Goal: Transaction & Acquisition: Purchase product/service

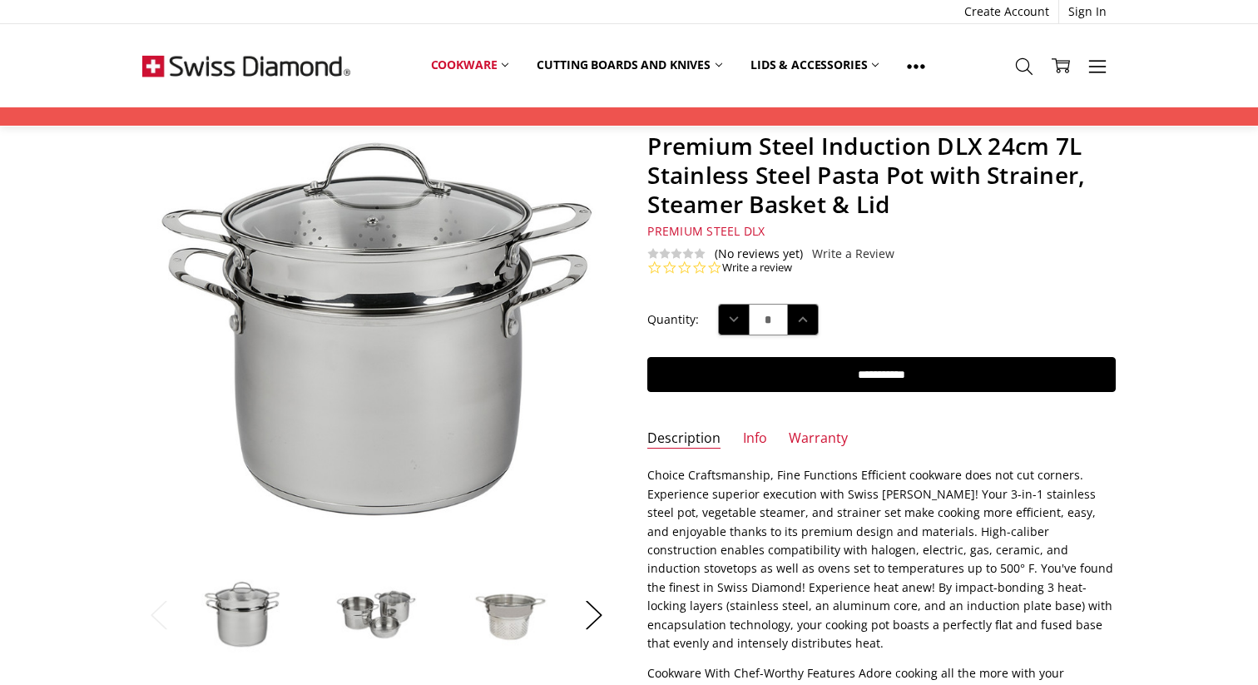
scroll to position [89, 0]
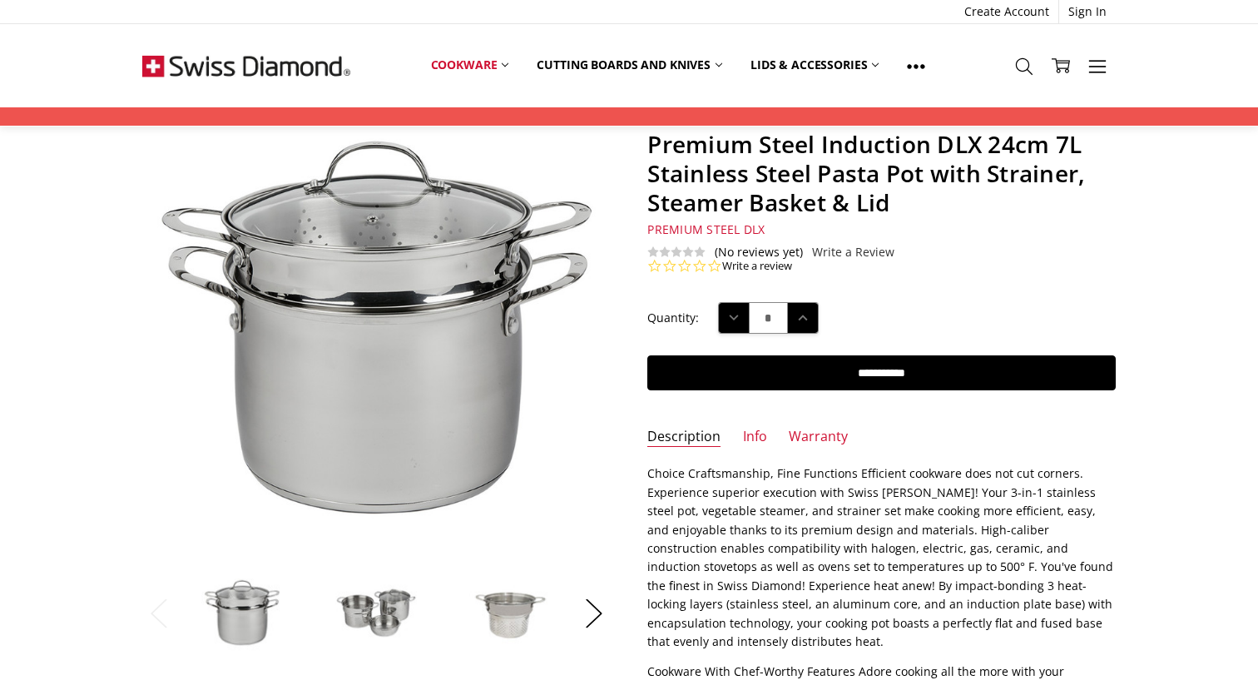
click at [398, 613] on img at bounding box center [375, 612] width 83 height 83
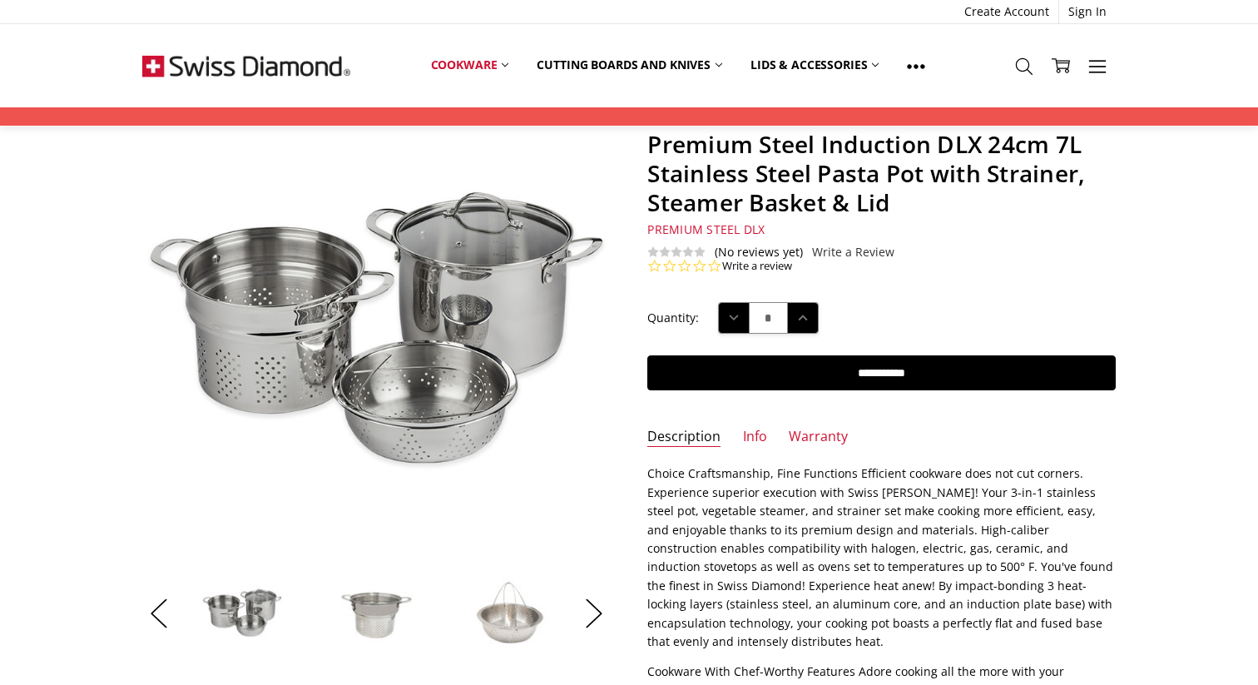
click at [492, 628] on img at bounding box center [509, 612] width 83 height 83
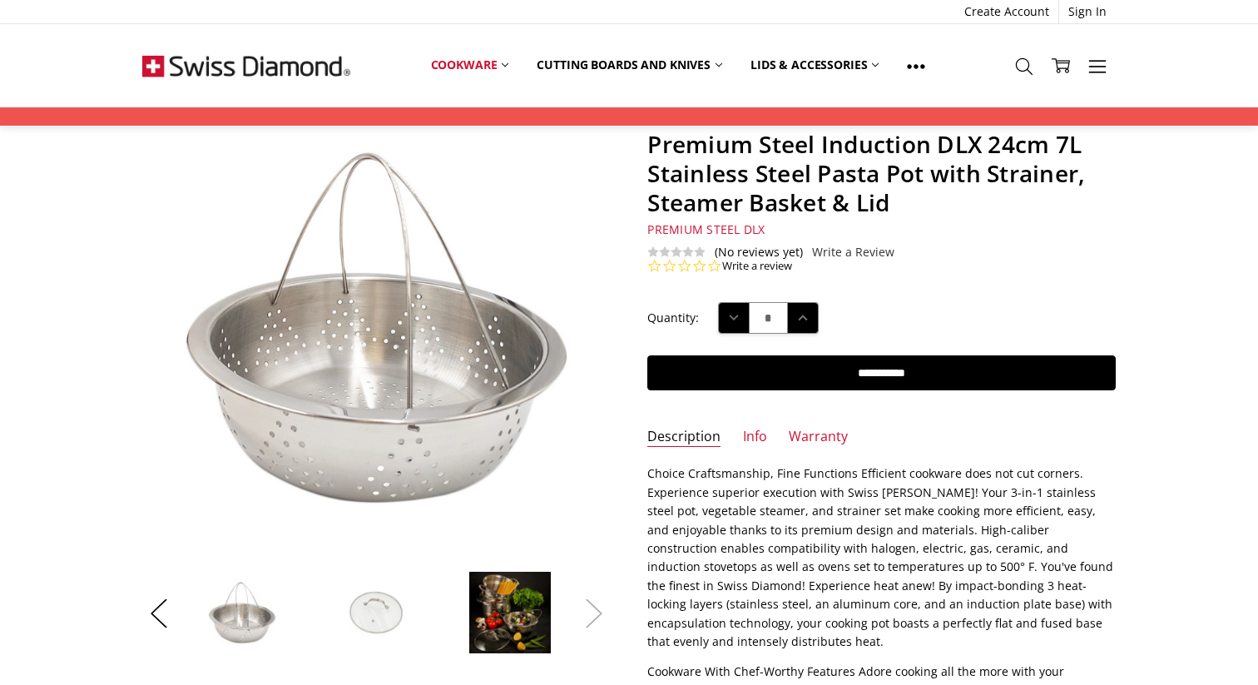
click at [588, 617] on button "Next" at bounding box center [593, 613] width 33 height 51
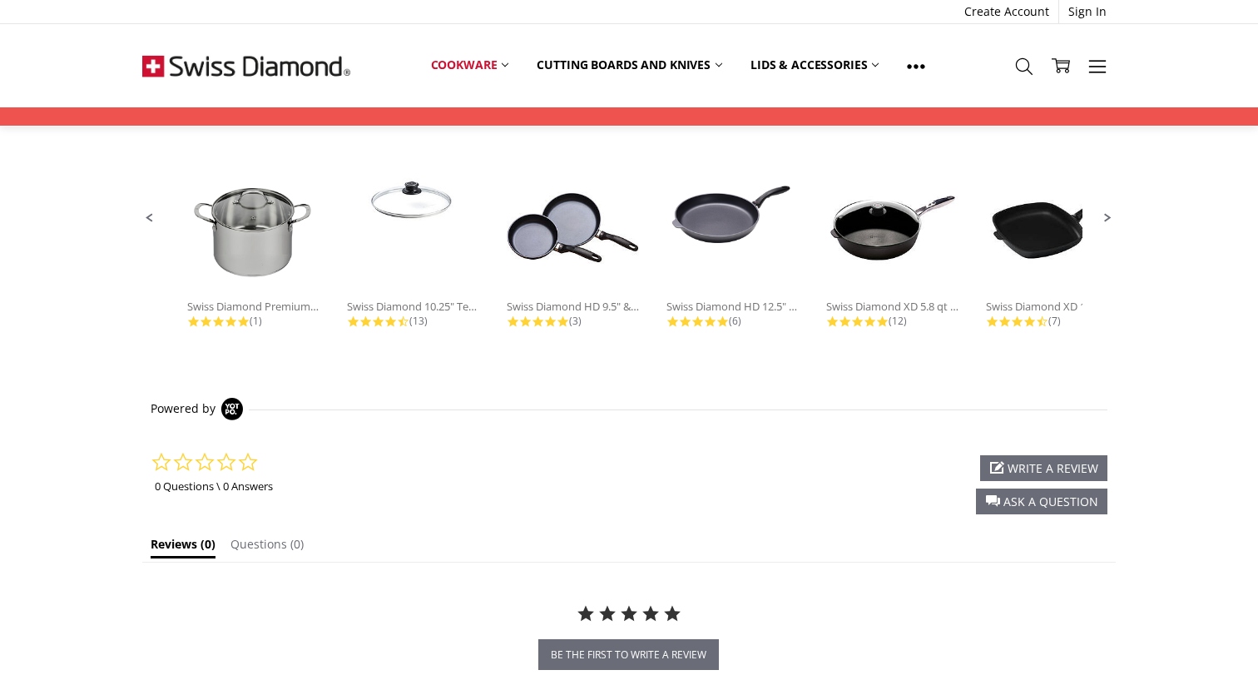
scroll to position [1115, 0]
click at [737, 308] on div "Swiss Diamond HD 12.5" Nonstick Fry..." at bounding box center [732, 305] width 133 height 15
click at [690, 223] on img at bounding box center [732, 205] width 133 height 89
